Goal: Download file/media

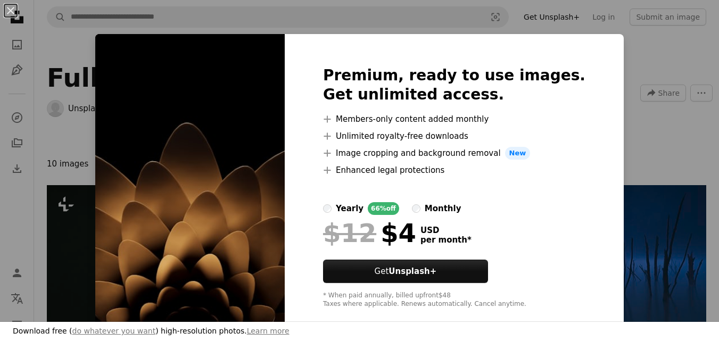
scroll to position [319, 0]
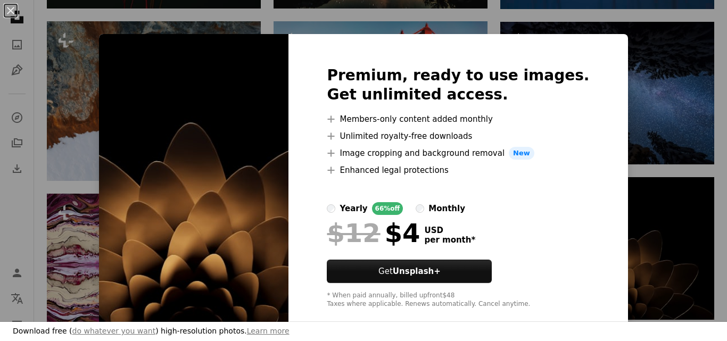
click at [644, 92] on div "An X shape Premium, ready to use images. Get unlimited access. A plus sign Memb…" at bounding box center [363, 170] width 727 height 341
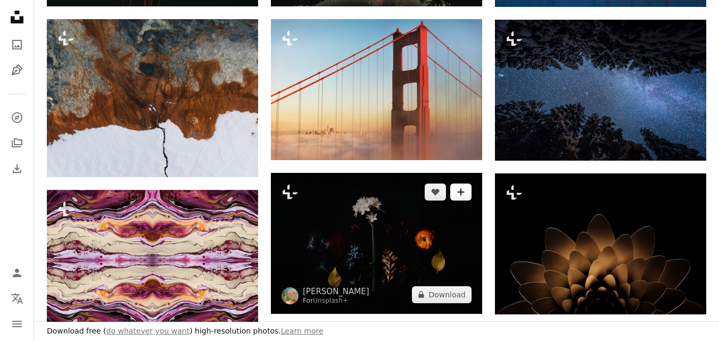
click at [456, 193] on button "A plus sign" at bounding box center [460, 192] width 21 height 17
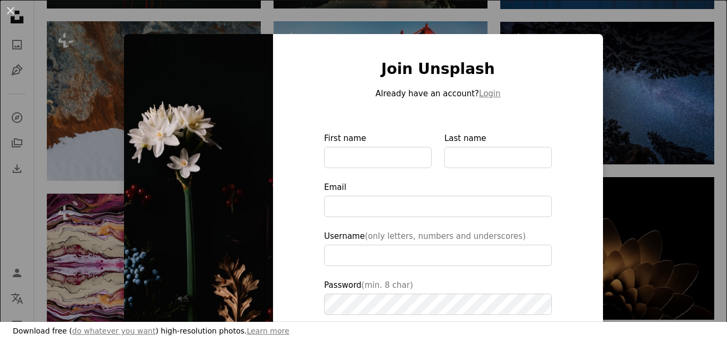
click at [656, 120] on div "An X shape Join Unsplash Already have an account? Login First name Last name Em…" at bounding box center [363, 170] width 727 height 341
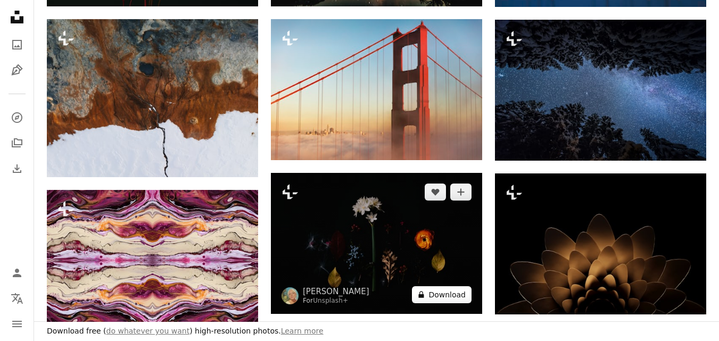
click at [440, 290] on button "A lock Download" at bounding box center [442, 294] width 60 height 17
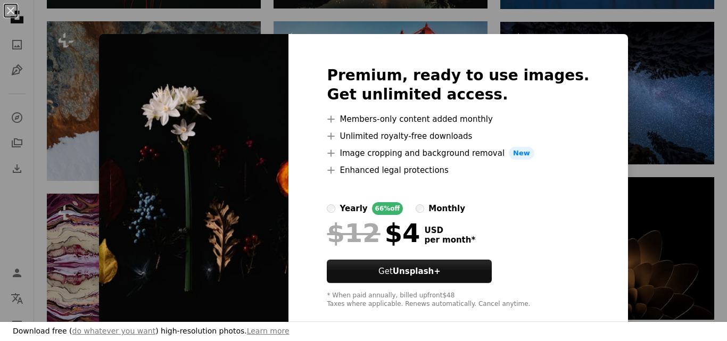
click at [718, 152] on html "Unsplash logo Unsplash Home A photo Pen Tool A compass A stack of folders Downl…" at bounding box center [363, 315] width 727 height 1268
click at [599, 20] on div "An X shape Premium, ready to use images. Get unlimited access. A plus sign Memb…" at bounding box center [363, 170] width 727 height 341
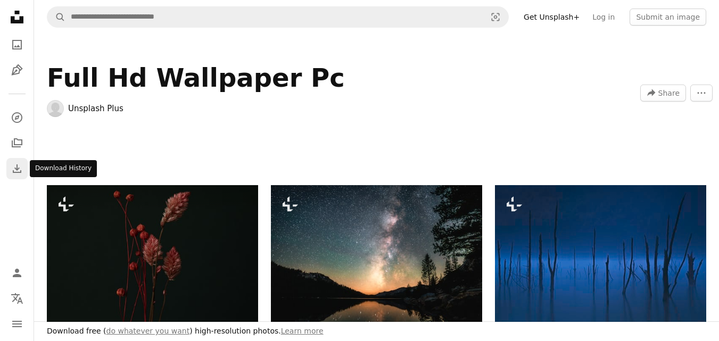
click at [12, 164] on icon "Download" at bounding box center [17, 168] width 13 height 13
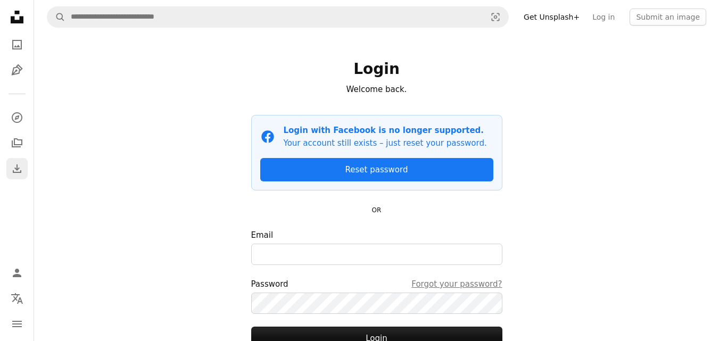
click at [12, 164] on icon "Download" at bounding box center [17, 168] width 13 height 13
click at [10, 27] on icon "Unsplash logo Unsplash Home" at bounding box center [16, 16] width 21 height 21
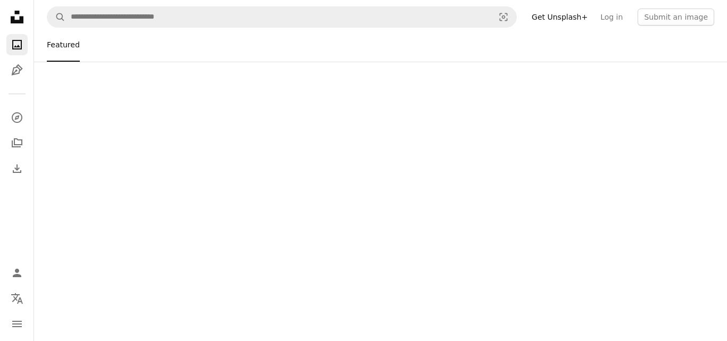
click at [10, 13] on icon "Unsplash logo Unsplash Home" at bounding box center [16, 16] width 21 height 21
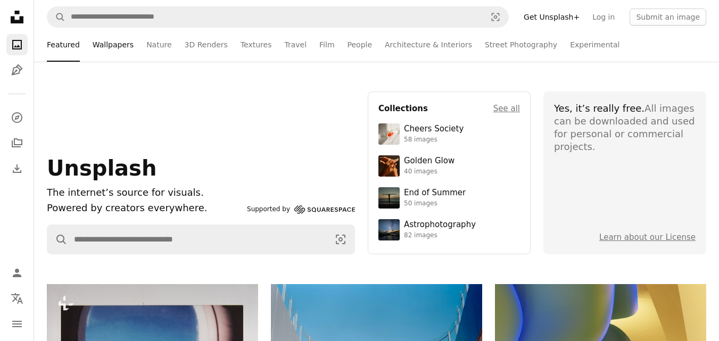
click at [102, 48] on link "Wallpapers" at bounding box center [113, 45] width 41 height 34
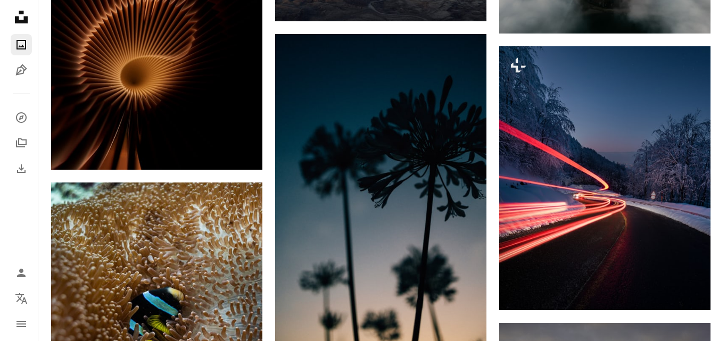
scroll to position [746, 0]
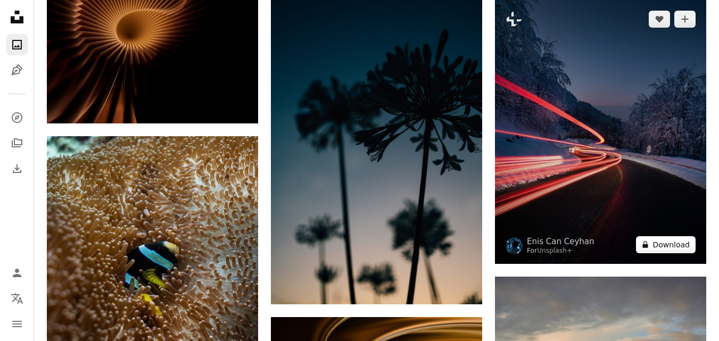
click at [655, 248] on button "A lock Download" at bounding box center [666, 244] width 60 height 17
